Goal: Task Accomplishment & Management: Manage account settings

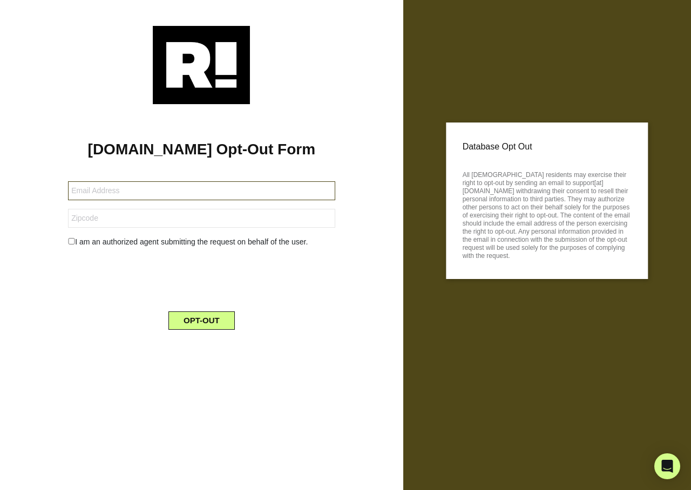
type input "[EMAIL_ADDRESS][DOMAIN_NAME]"
type input "74136"
type input "[EMAIL_ADDRESS][DOMAIN_NAME]"
type input "89130"
